Goal: Information Seeking & Learning: Compare options

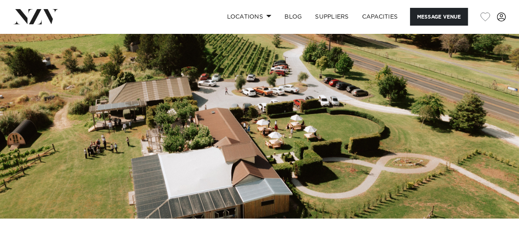
click at [187, 9] on div "Locations Auckland Wellington Christchurch Queenstown Hamilton Northland Bay of…" at bounding box center [334, 17] width 343 height 18
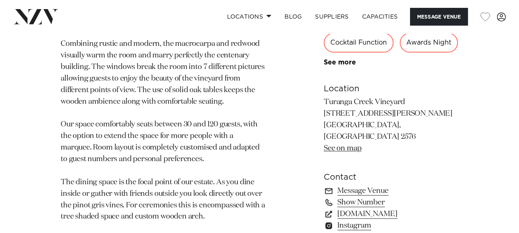
scroll to position [526, 0]
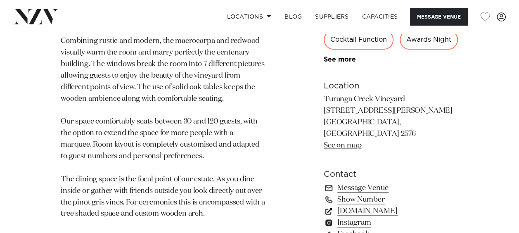
click at [379, 205] on link "turangacreek.co.nz" at bounding box center [391, 211] width 135 height 12
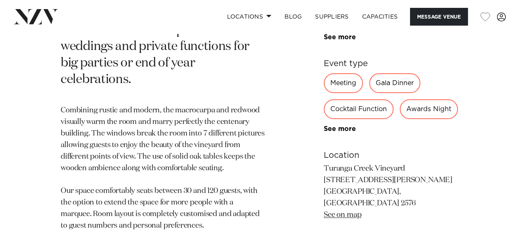
scroll to position [452, 0]
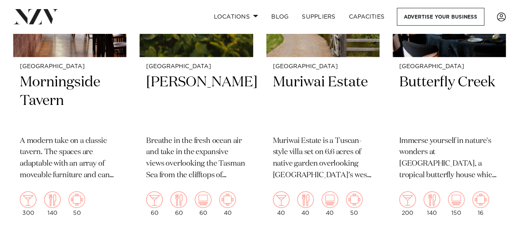
scroll to position [6395, 0]
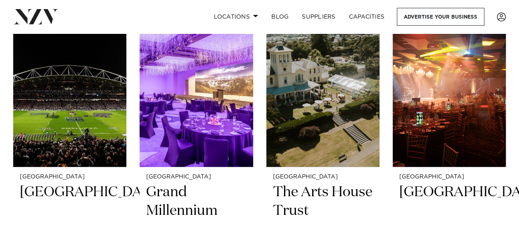
scroll to position [4674, 0]
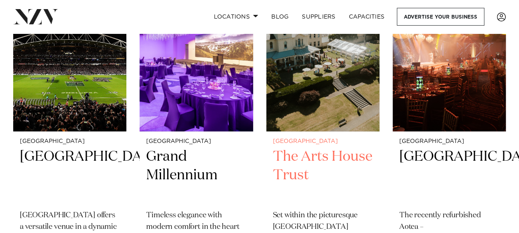
click at [312, 84] on img at bounding box center [322, 56] width 113 height 152
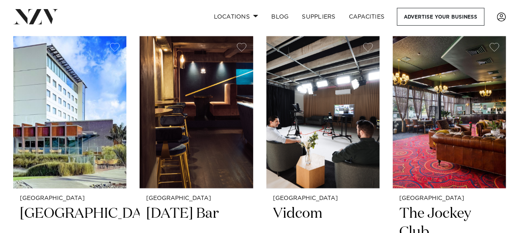
scroll to position [3957, 0]
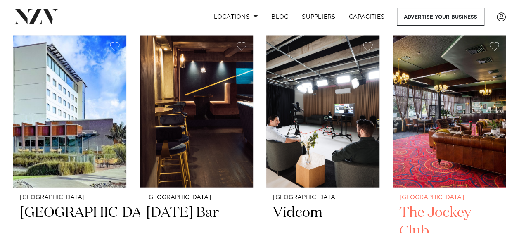
click at [454, 130] on img at bounding box center [449, 111] width 113 height 152
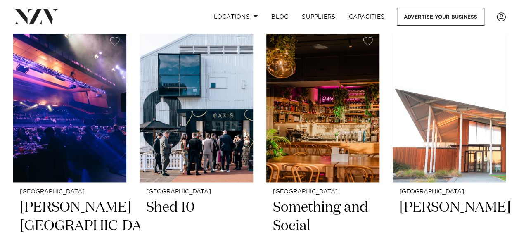
scroll to position [3633, 0]
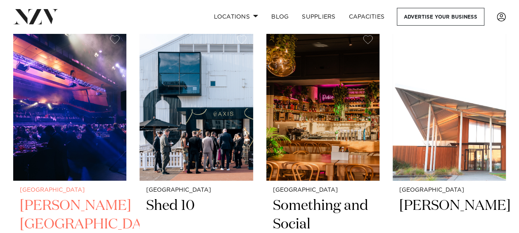
click at [90, 134] on img at bounding box center [69, 104] width 113 height 152
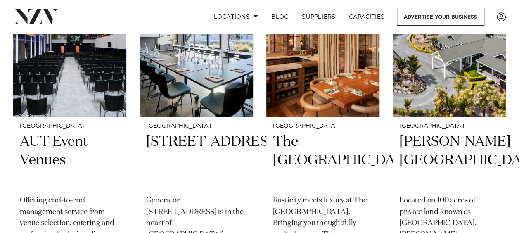
scroll to position [3367, 0]
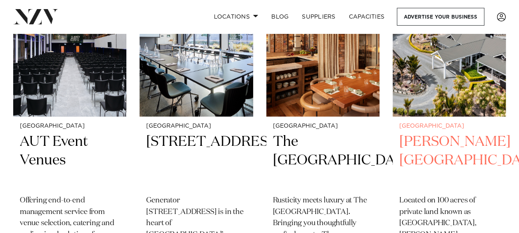
click at [450, 86] on img at bounding box center [449, 41] width 113 height 152
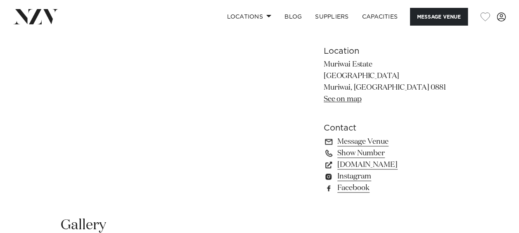
scroll to position [505, 0]
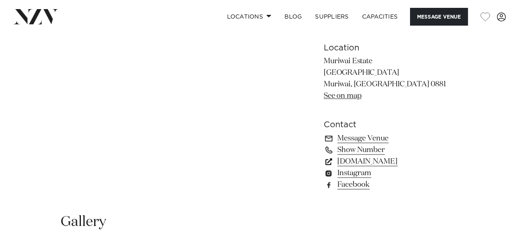
click at [373, 161] on link "muriwaiestate.co.nz" at bounding box center [391, 162] width 135 height 12
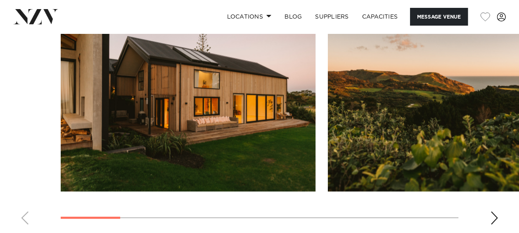
scroll to position [751, 0]
click at [496, 211] on div "Next slide" at bounding box center [494, 217] width 8 height 13
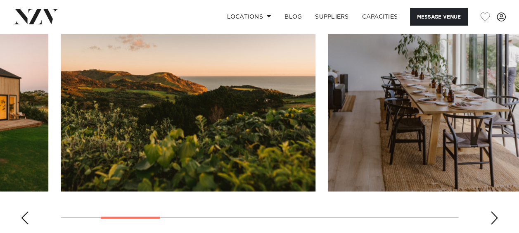
click at [496, 211] on div "Next slide" at bounding box center [494, 217] width 8 height 13
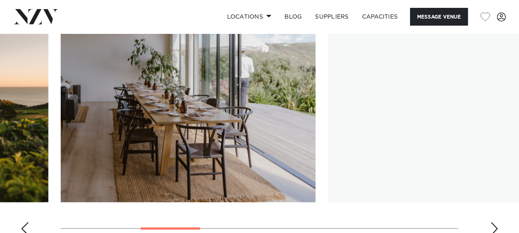
scroll to position [736, 0]
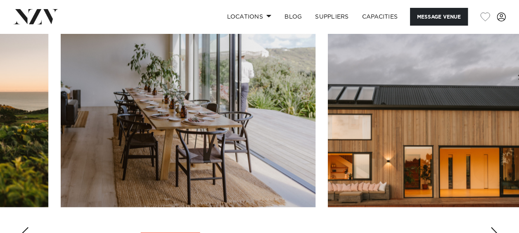
click at [495, 227] on div "Next slide" at bounding box center [494, 233] width 8 height 13
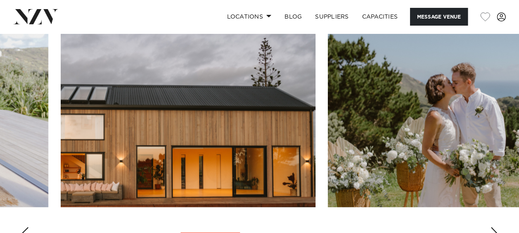
click at [495, 227] on div "Next slide" at bounding box center [494, 233] width 8 height 13
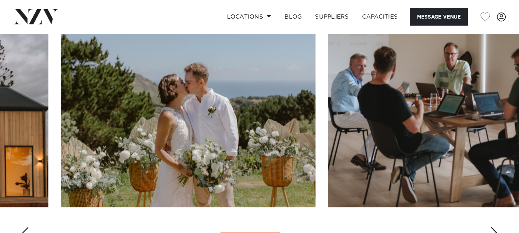
click at [495, 227] on div "Next slide" at bounding box center [494, 233] width 8 height 13
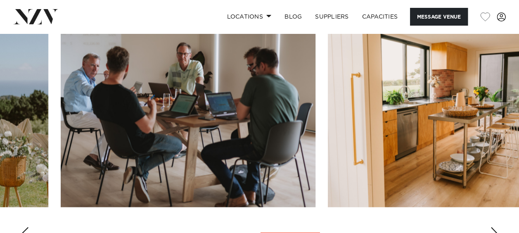
click at [495, 227] on div "Next slide" at bounding box center [494, 233] width 8 height 13
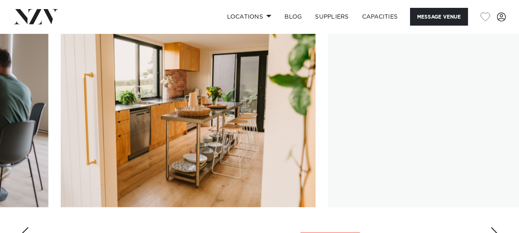
click at [495, 227] on div "Next slide" at bounding box center [494, 233] width 8 height 13
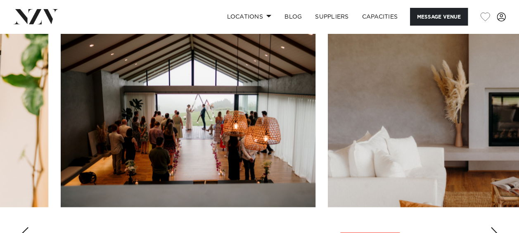
click at [495, 227] on div "Next slide" at bounding box center [494, 233] width 8 height 13
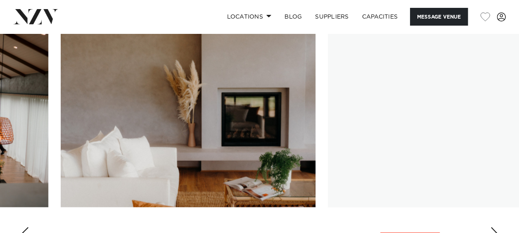
click at [495, 227] on div "Next slide" at bounding box center [494, 233] width 8 height 13
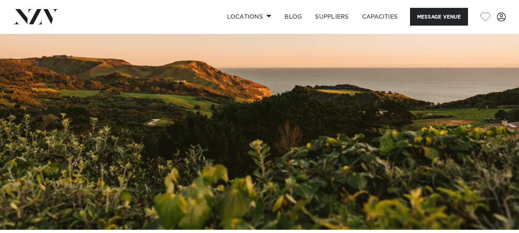
scroll to position [0, 0]
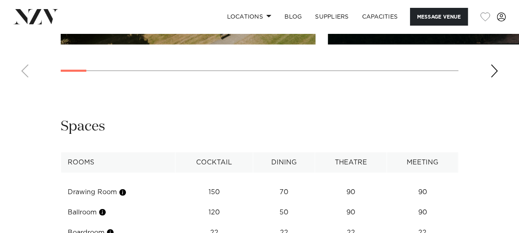
scroll to position [968, 0]
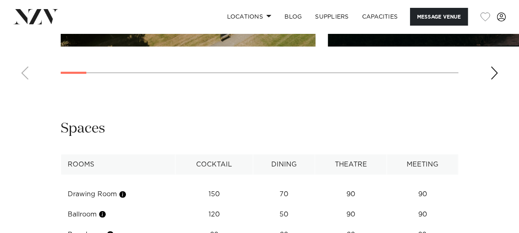
click at [494, 80] on div "Next slide" at bounding box center [494, 72] width 8 height 13
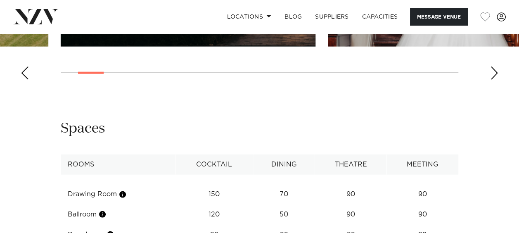
click at [495, 80] on div "Next slide" at bounding box center [494, 72] width 8 height 13
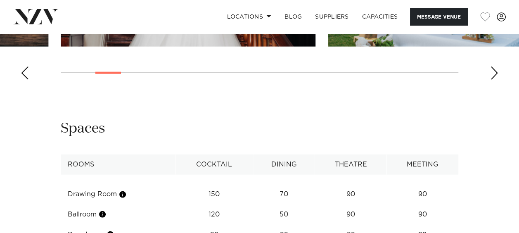
click at [495, 80] on div "Next slide" at bounding box center [494, 72] width 8 height 13
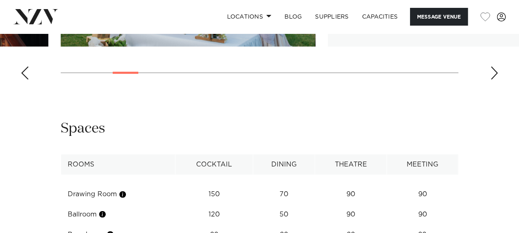
click at [495, 80] on div "Next slide" at bounding box center [494, 72] width 8 height 13
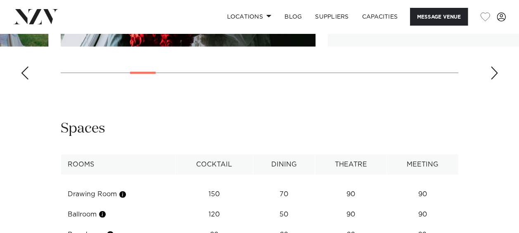
click at [495, 80] on div "Next slide" at bounding box center [494, 72] width 8 height 13
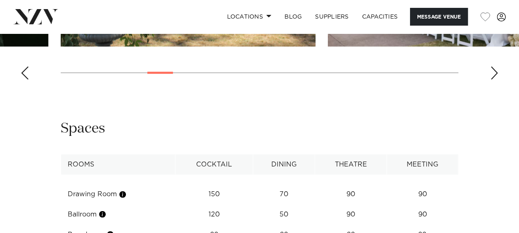
click at [495, 80] on div "Next slide" at bounding box center [494, 72] width 8 height 13
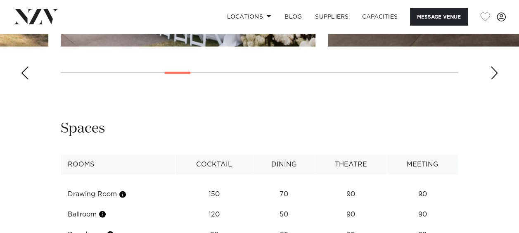
click at [495, 80] on div "Next slide" at bounding box center [494, 72] width 8 height 13
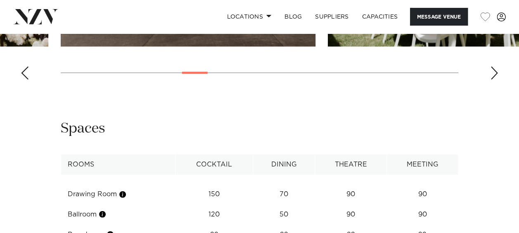
click at [495, 80] on div "Next slide" at bounding box center [494, 72] width 8 height 13
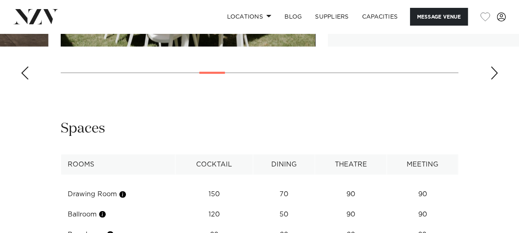
click at [495, 80] on div "Next slide" at bounding box center [494, 72] width 8 height 13
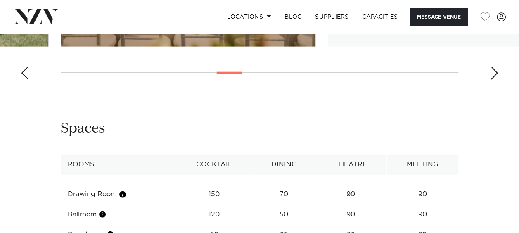
click at [495, 80] on div "Next slide" at bounding box center [494, 72] width 8 height 13
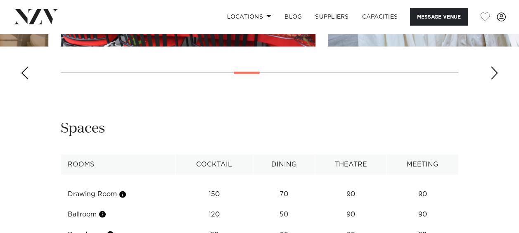
click at [495, 80] on div "Next slide" at bounding box center [494, 72] width 8 height 13
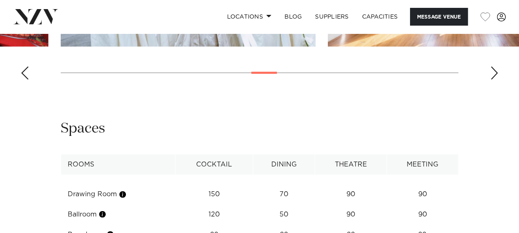
click at [495, 80] on div "Next slide" at bounding box center [494, 72] width 8 height 13
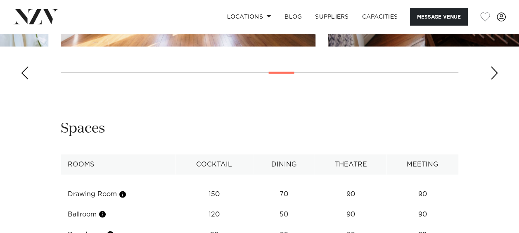
click at [495, 80] on div "Next slide" at bounding box center [494, 72] width 8 height 13
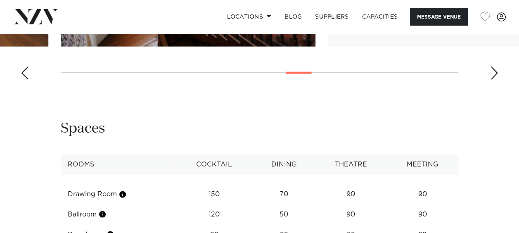
click at [495, 80] on div "Next slide" at bounding box center [494, 72] width 8 height 13
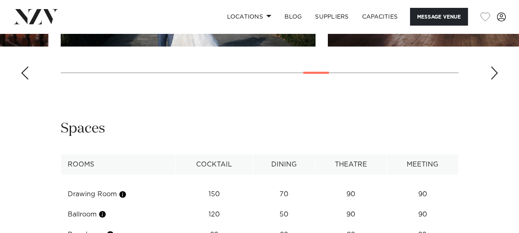
click at [495, 80] on div "Next slide" at bounding box center [494, 72] width 8 height 13
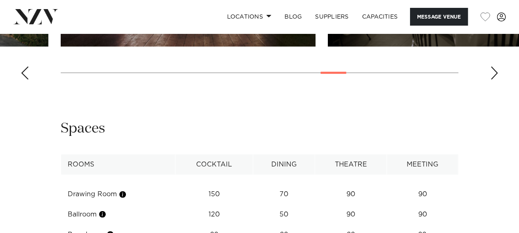
click at [495, 80] on div "Next slide" at bounding box center [494, 72] width 8 height 13
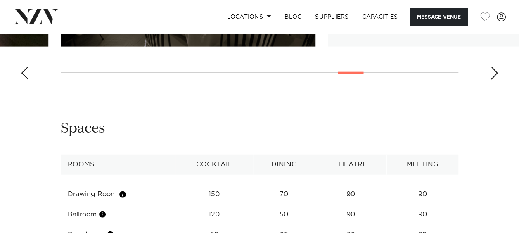
click at [495, 80] on div "Next slide" at bounding box center [494, 72] width 8 height 13
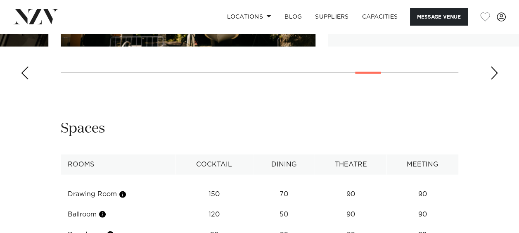
click at [495, 80] on div "Next slide" at bounding box center [494, 72] width 8 height 13
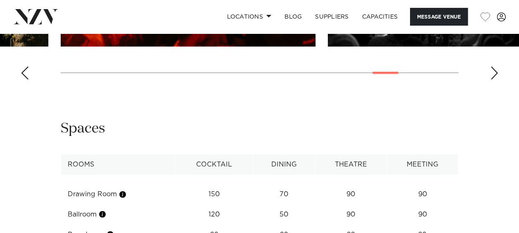
click at [495, 80] on div "Next slide" at bounding box center [494, 72] width 8 height 13
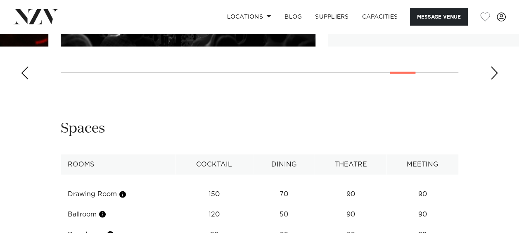
click at [495, 80] on div "Next slide" at bounding box center [494, 72] width 8 height 13
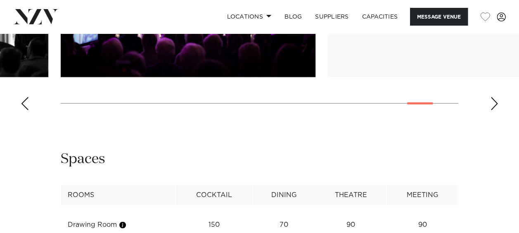
scroll to position [938, 0]
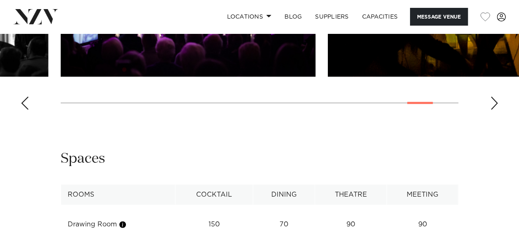
click at [493, 110] on div "Next slide" at bounding box center [494, 103] width 8 height 13
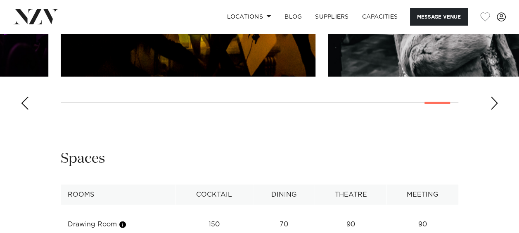
click at [493, 110] on div "Next slide" at bounding box center [494, 103] width 8 height 13
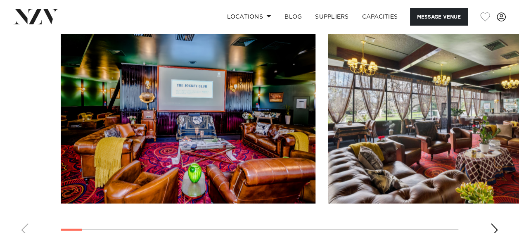
scroll to position [875, 0]
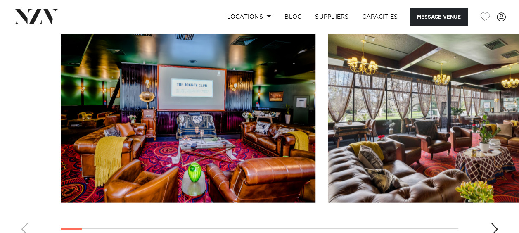
click at [496, 223] on div "Next slide" at bounding box center [494, 228] width 8 height 13
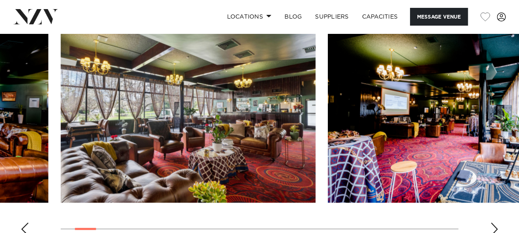
click at [496, 223] on div "Next slide" at bounding box center [494, 228] width 8 height 13
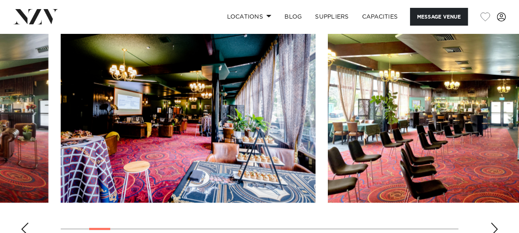
click at [496, 223] on div "Next slide" at bounding box center [494, 228] width 8 height 13
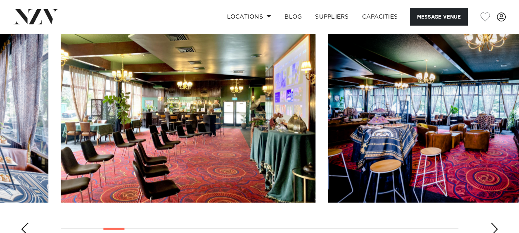
click at [496, 223] on div "Next slide" at bounding box center [494, 228] width 8 height 13
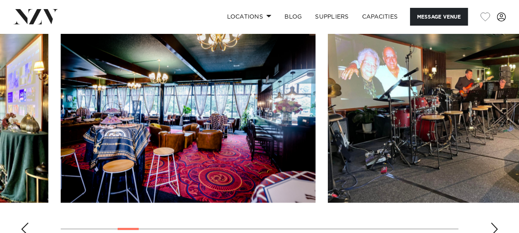
click at [496, 223] on div "Next slide" at bounding box center [494, 228] width 8 height 13
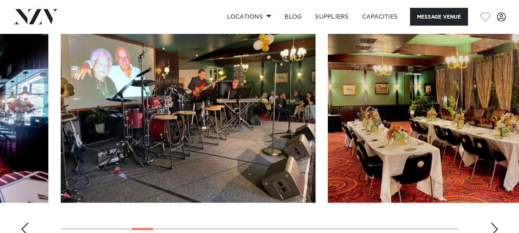
click at [496, 223] on div "Next slide" at bounding box center [494, 228] width 8 height 13
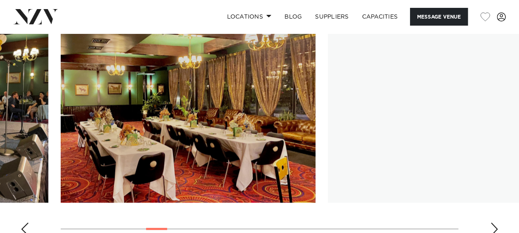
click at [496, 223] on div "Next slide" at bounding box center [494, 228] width 8 height 13
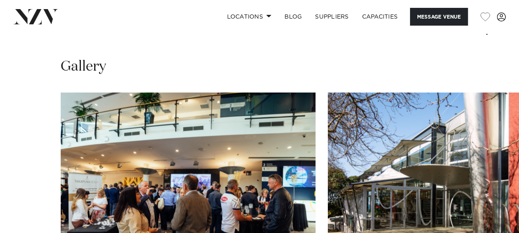
scroll to position [794, 0]
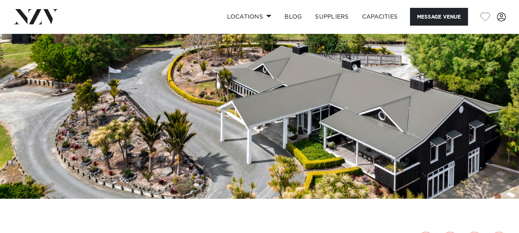
scroll to position [78, 0]
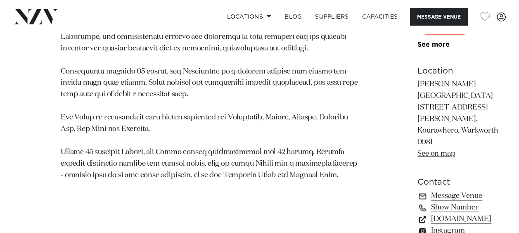
scroll to position [548, 0]
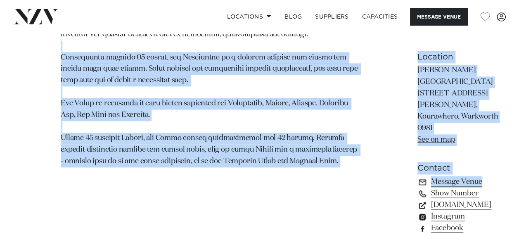
drag, startPoint x: 284, startPoint y: 139, endPoint x: 298, endPoint y: 87, distance: 53.9
click at [298, 87] on div "[GEOGRAPHIC_DATA][PERSON_NAME] Located on 100 acres of private land known as [G…" at bounding box center [260, 48] width 506 height 572
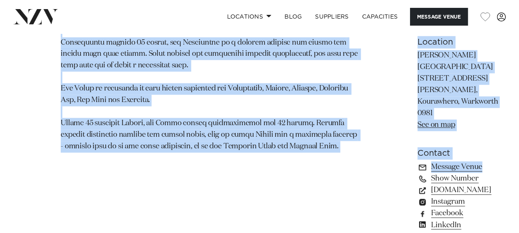
scroll to position [562, 0]
drag, startPoint x: 298, startPoint y: 87, endPoint x: 290, endPoint y: 133, distance: 47.4
click at [290, 133] on div "[GEOGRAPHIC_DATA][PERSON_NAME] Located on 100 acres of private land known as [G…" at bounding box center [260, 33] width 506 height 572
click at [248, 138] on p at bounding box center [210, 43] width 298 height 219
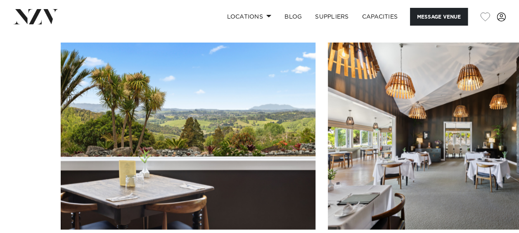
scroll to position [886, 0]
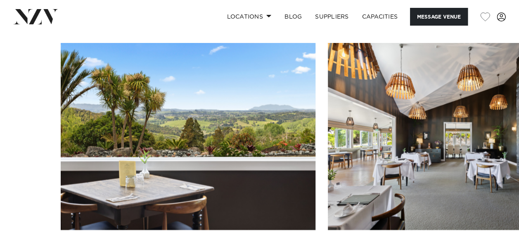
click at [491, 225] on swiper-container at bounding box center [259, 156] width 519 height 227
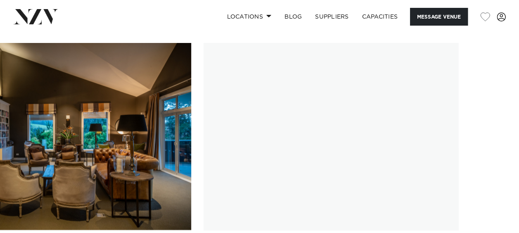
click at [494, 229] on swiper-container at bounding box center [259, 156] width 519 height 227
